Goal: Information Seeking & Learning: Learn about a topic

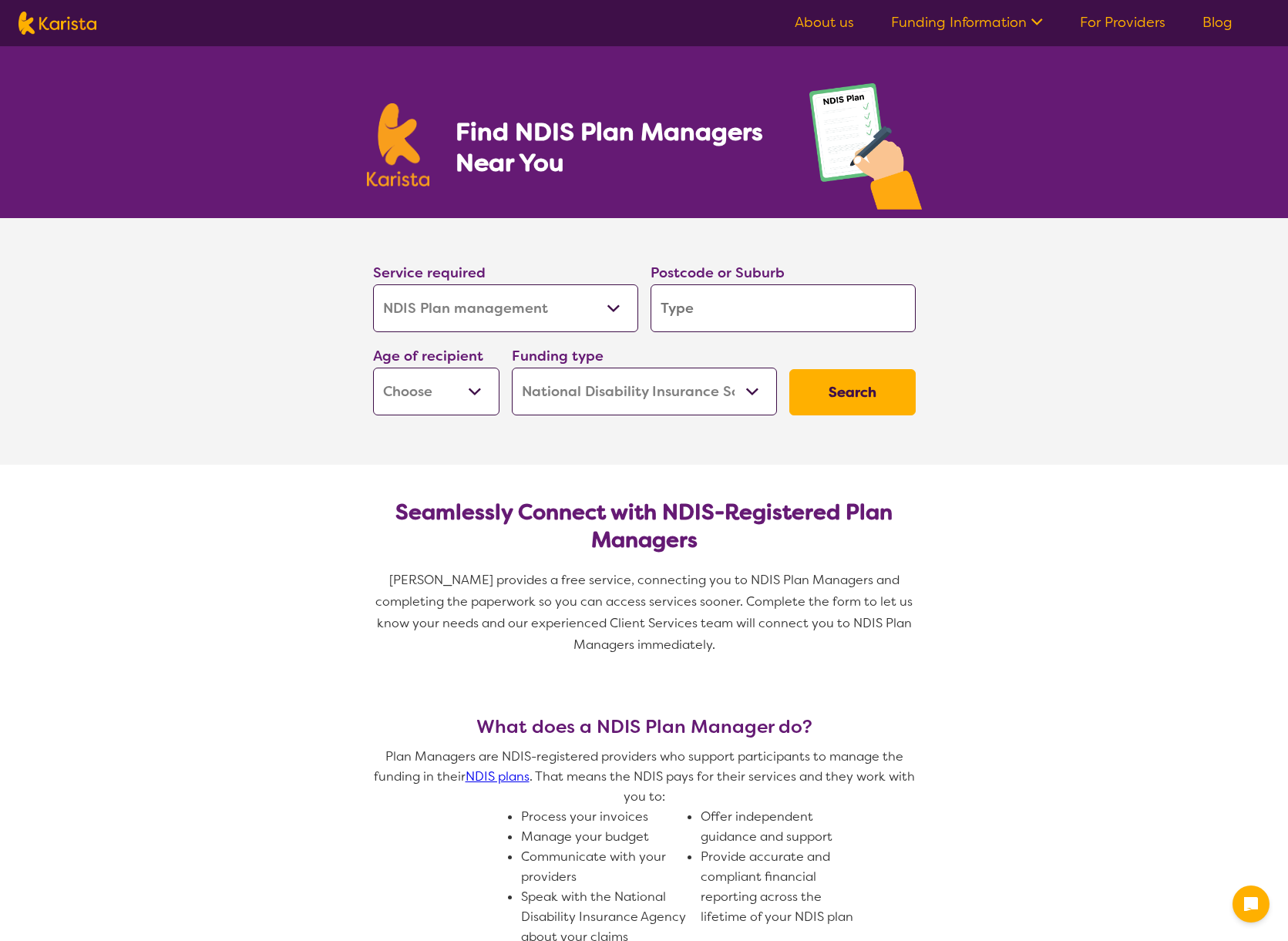
select select "NDIS Plan management"
select select "NDIS"
select select "NDIS Plan management"
select select "NDIS"
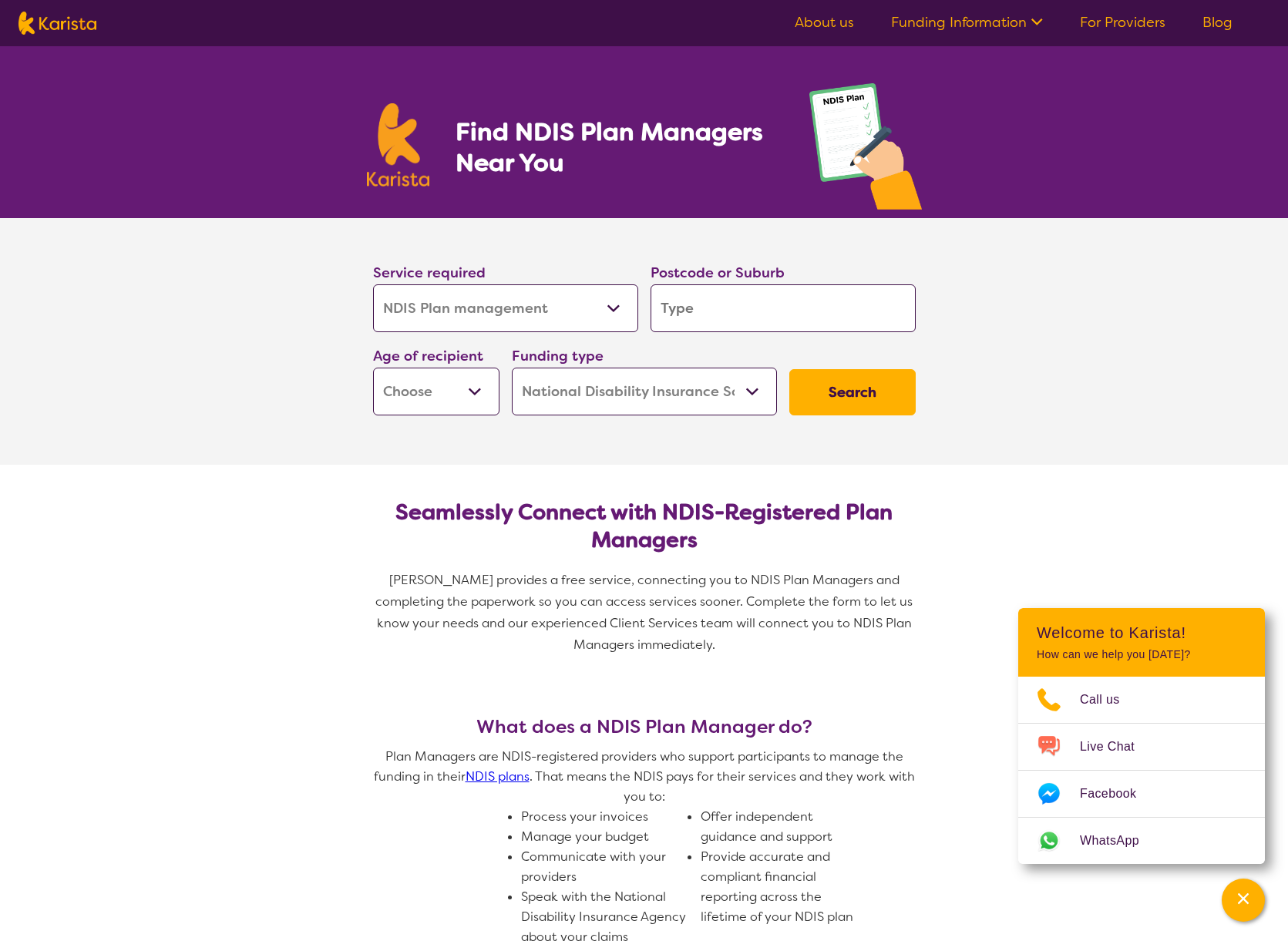
click at [713, 318] on input "search" at bounding box center [783, 308] width 265 height 48
type input "2026"
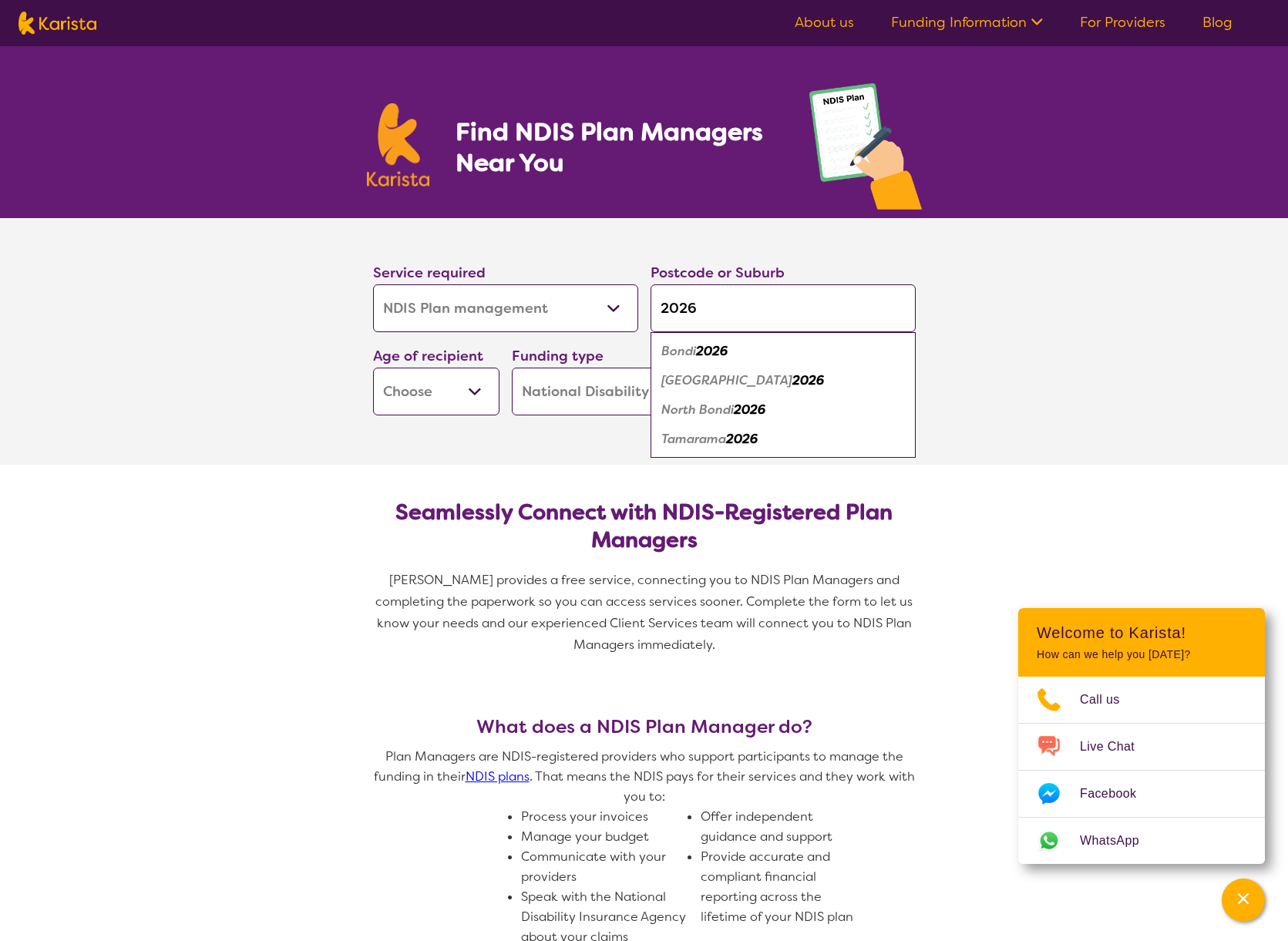
click at [467, 381] on select "Early Childhood - 0 to 9 Child - 10 to 11 Adolescent - 12 to 17 Adult - 18 to 6…" at bounding box center [436, 391] width 127 height 48
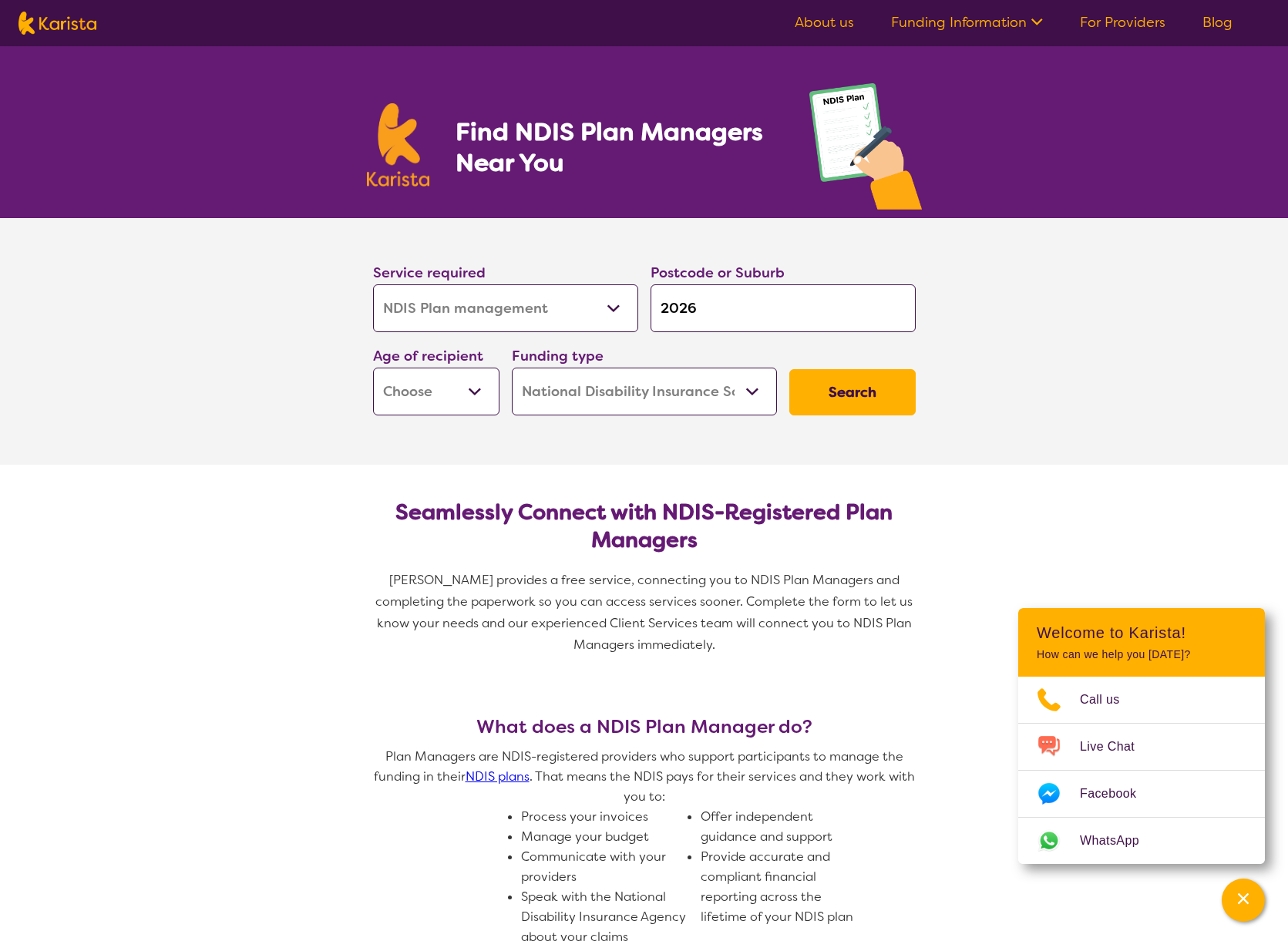
click at [860, 403] on button "Search" at bounding box center [852, 392] width 127 height 46
click at [479, 384] on select "Early Childhood - 0 to 9 Child - 10 to 11 Adolescent - 12 to 17 Adult - 18 to 6…" at bounding box center [436, 391] width 127 height 48
select select "CH"
click at [373, 368] on select "Early Childhood - 0 to 9 Child - 10 to 11 Adolescent - 12 to 17 Adult - 18 to 6…" at bounding box center [436, 391] width 127 height 48
select select "CH"
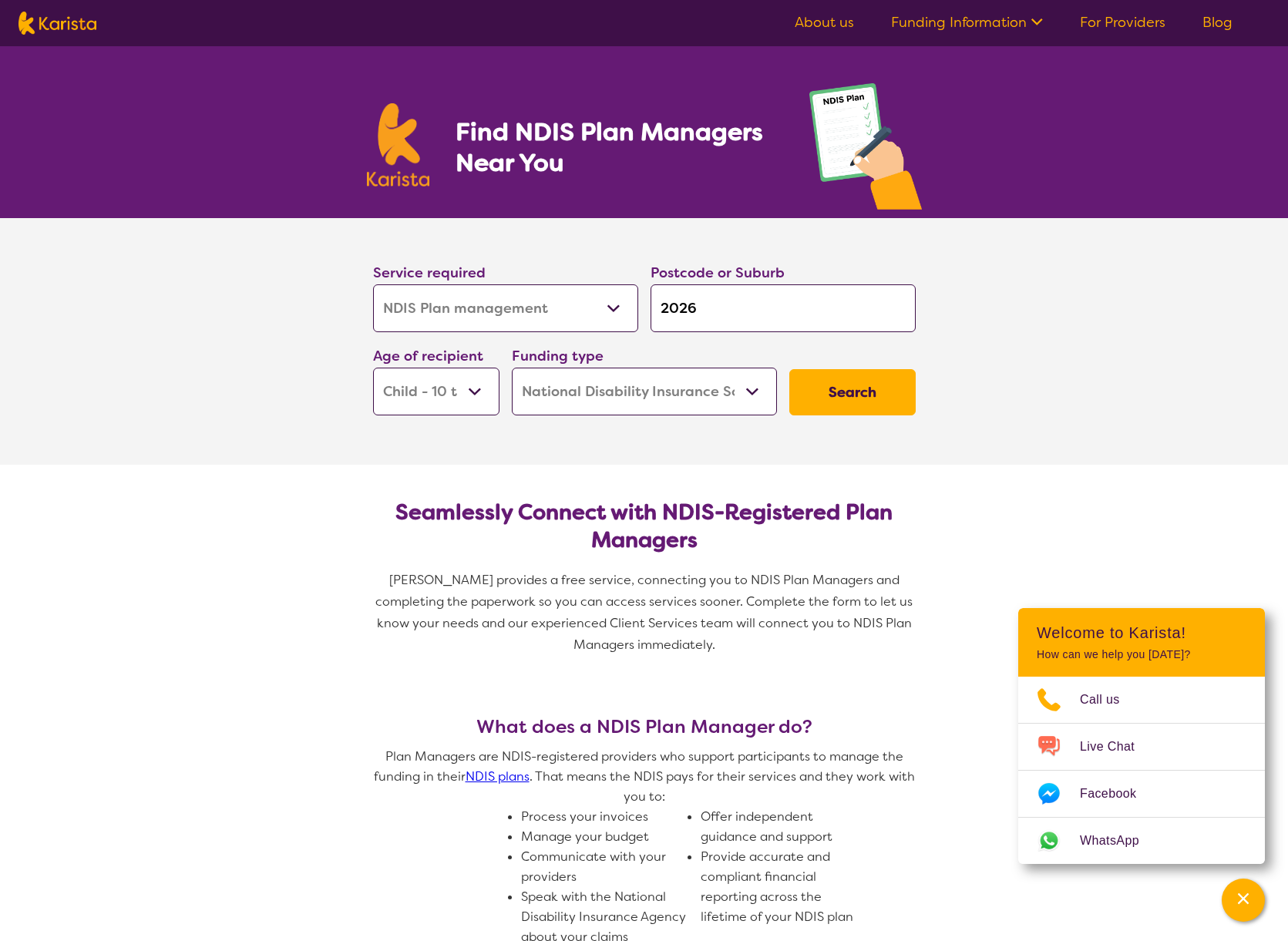
click at [613, 381] on select "Home Care Package (HCP) National Disability Insurance Scheme (NDIS) I don't know" at bounding box center [644, 391] width 265 height 48
click at [512, 368] on select "Home Care Package (HCP) National Disability Insurance Scheme (NDIS) I don't know" at bounding box center [644, 391] width 265 height 48
click at [831, 387] on button "Search" at bounding box center [852, 392] width 127 height 46
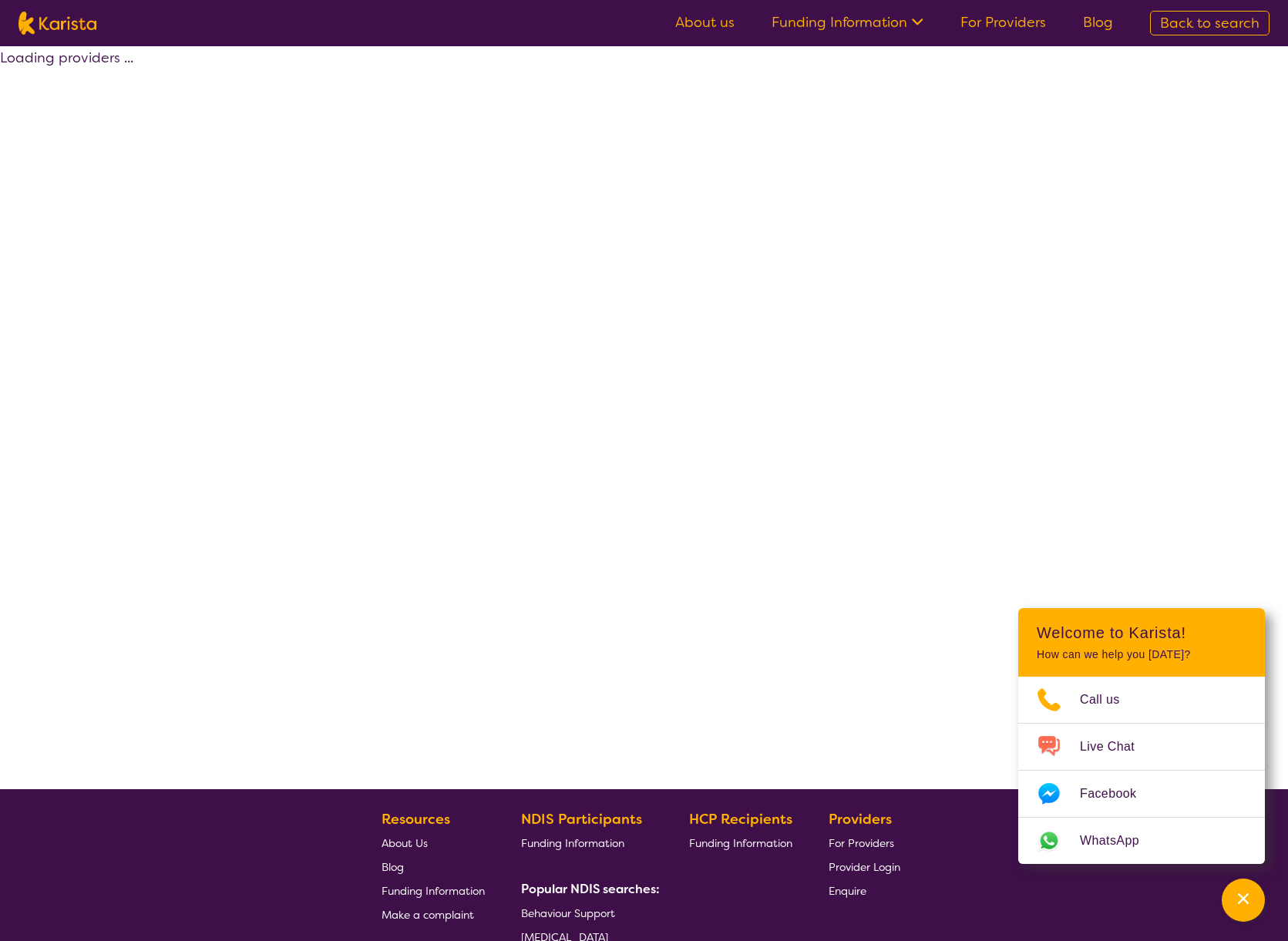
select select "by_score"
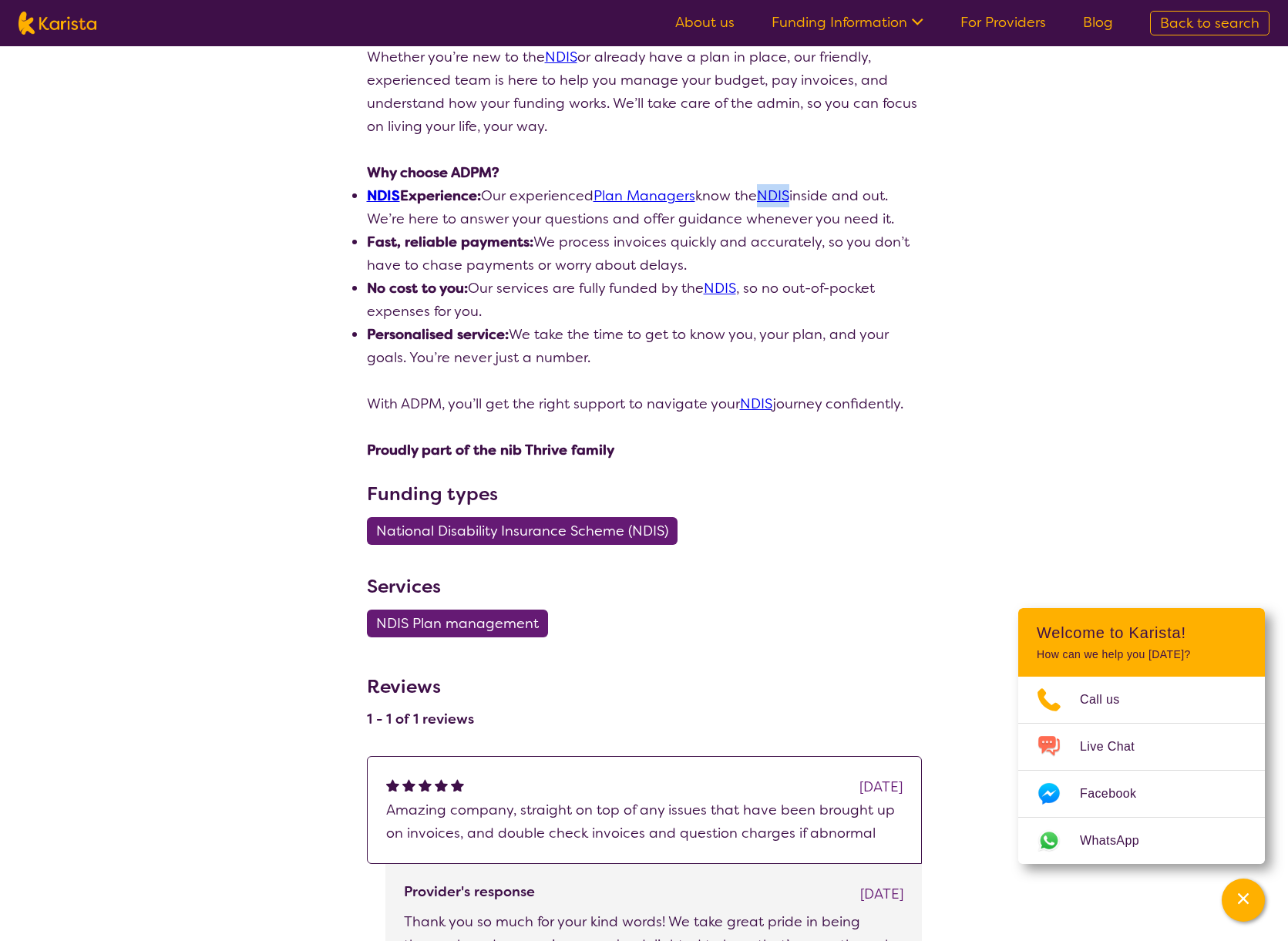
scroll to position [676, 0]
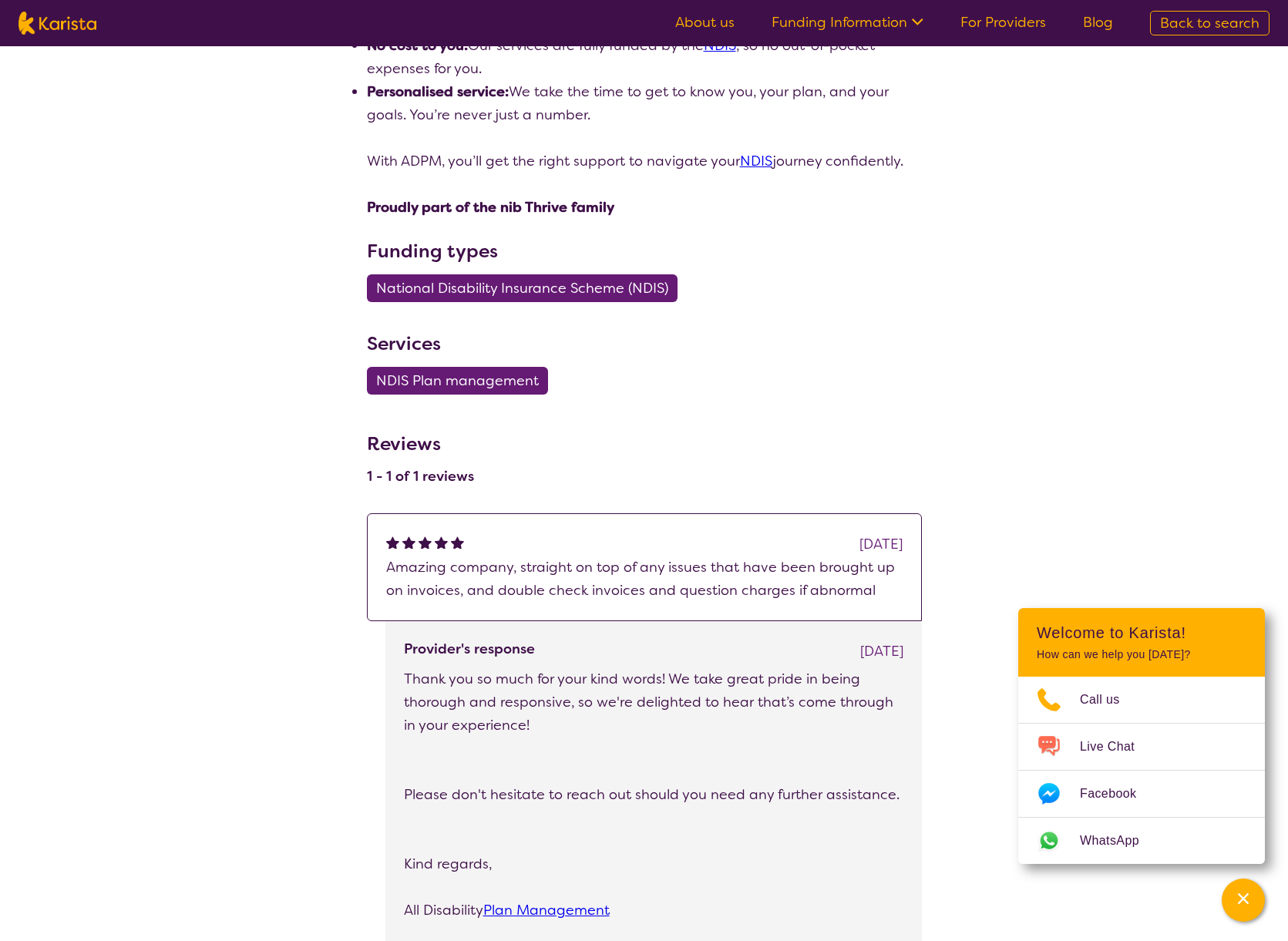
click at [535, 287] on span "National Disability Insurance Scheme (NDIS)" at bounding box center [522, 287] width 292 height 28
